Goal: Transaction & Acquisition: Purchase product/service

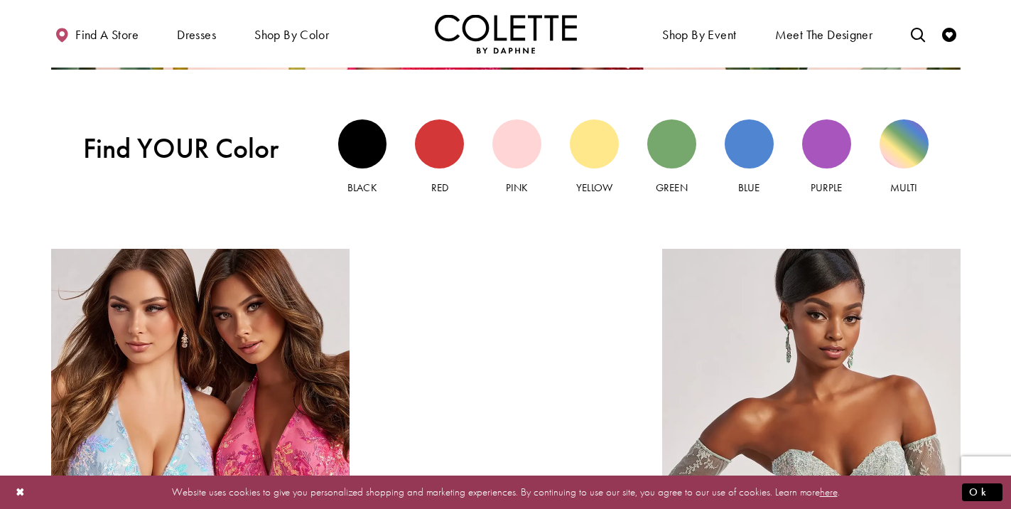
scroll to position [1298, 0]
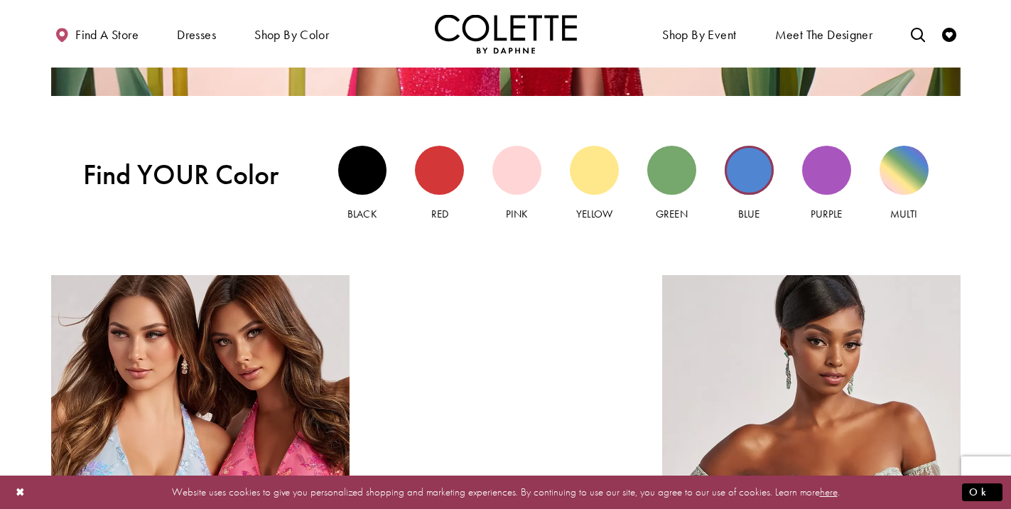
click at [748, 167] on div "Blue view" at bounding box center [749, 170] width 49 height 49
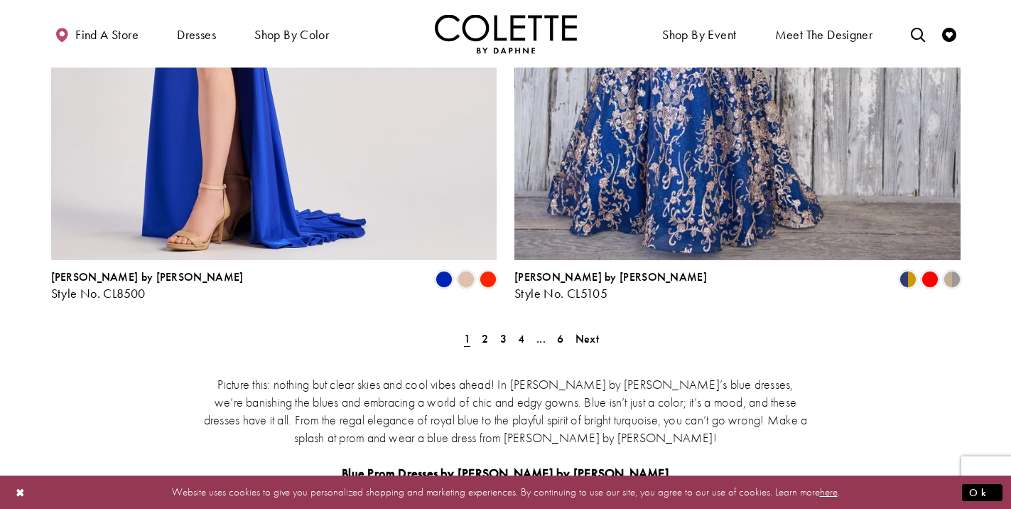
scroll to position [1503, 0]
